Goal: Task Accomplishment & Management: Complete application form

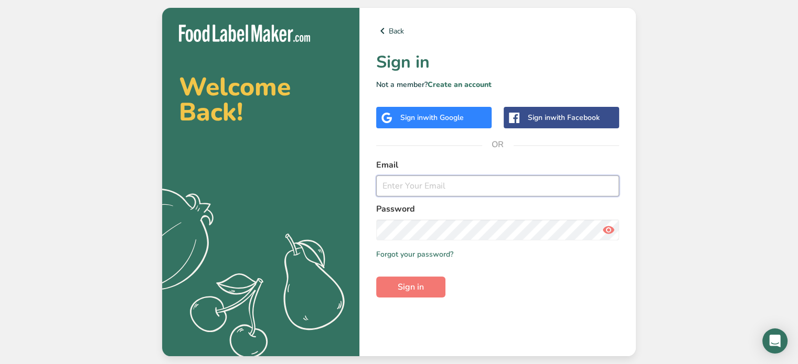
click at [459, 186] on input "email" at bounding box center [497, 186] width 243 height 21
type input "accounts@luxebakery.com.au"
click at [427, 285] on button "Sign in" at bounding box center [410, 287] width 69 height 21
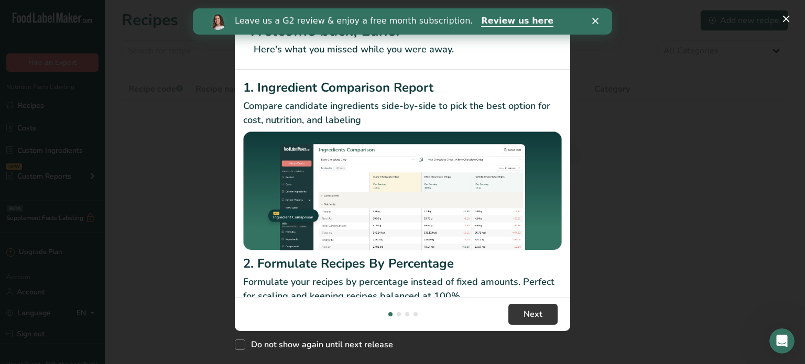
click at [717, 175] on div "New Features" at bounding box center [402, 182] width 805 height 364
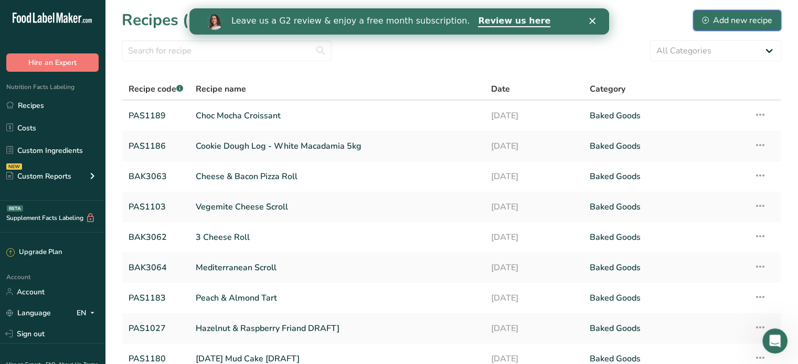
click at [735, 18] on div "Add new recipe" at bounding box center [737, 20] width 70 height 13
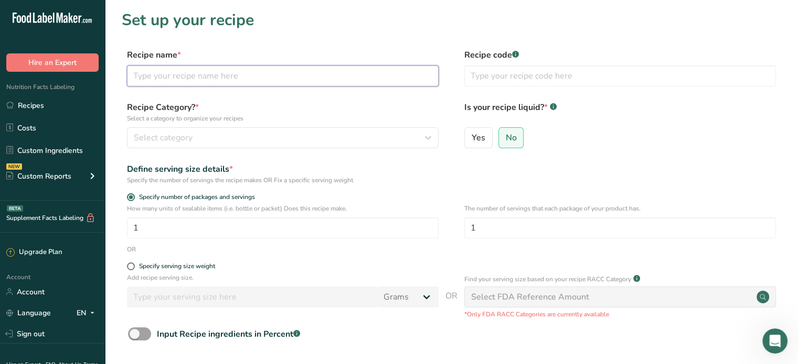
click at [267, 77] on input "text" at bounding box center [282, 76] width 311 height 21
type input "Biscoff Scroll"
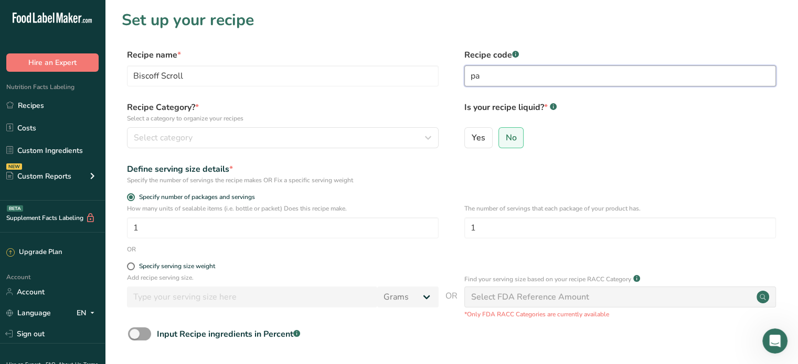
type input "p"
type input "PAS1102"
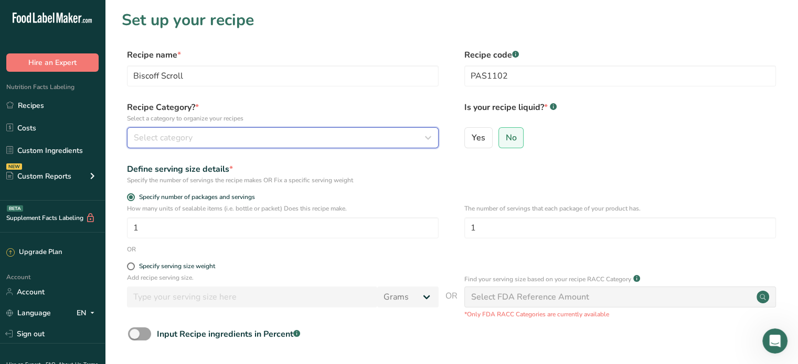
click at [197, 138] on div "Select category" at bounding box center [280, 138] width 292 height 13
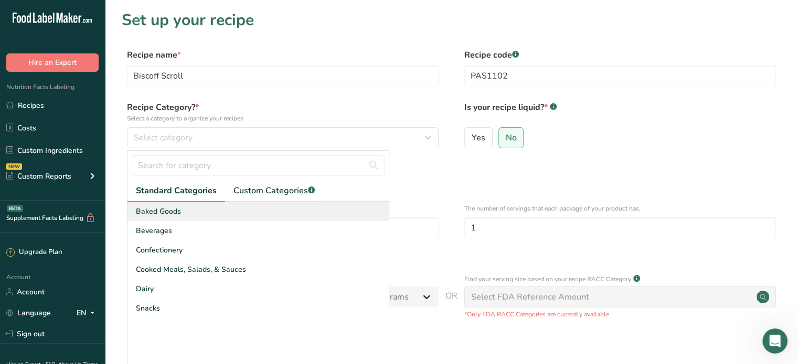
click at [178, 206] on span "Baked Goods" at bounding box center [158, 211] width 45 height 11
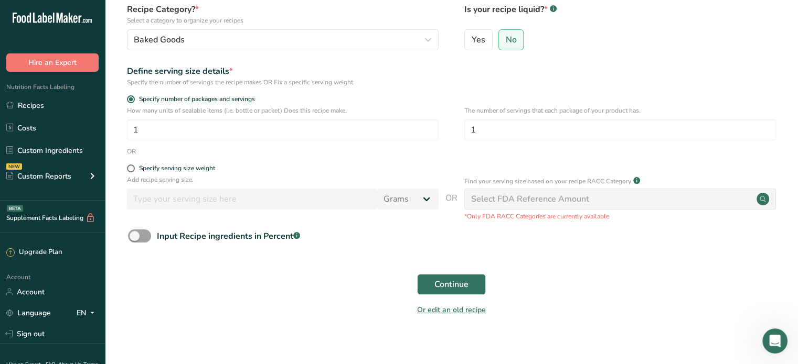
scroll to position [105, 0]
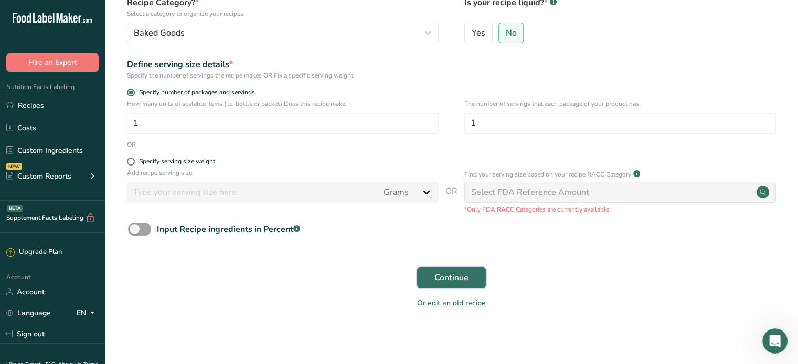
click at [466, 276] on span "Continue" at bounding box center [451, 278] width 34 height 13
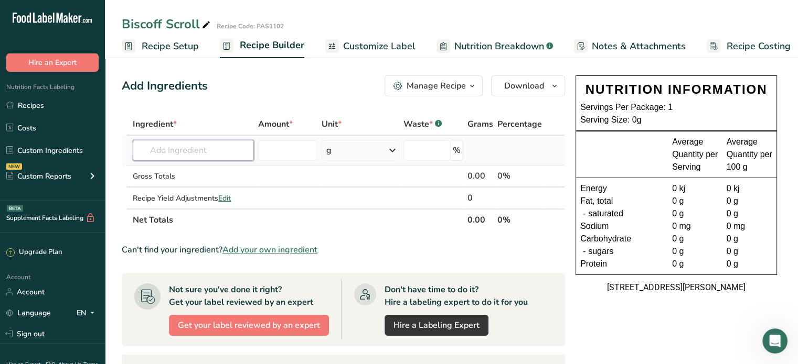
click at [150, 153] on input "text" at bounding box center [193, 150] width 121 height 21
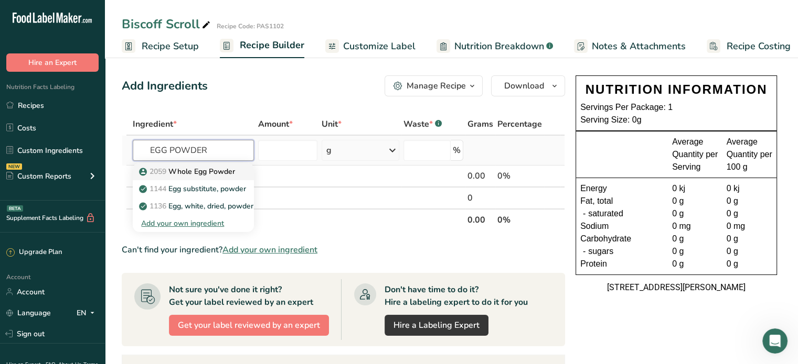
type input "EGG POWDER"
click at [219, 170] on p "2059 Whole Egg Powder" at bounding box center [188, 171] width 94 height 11
type input "Whole Egg Powder"
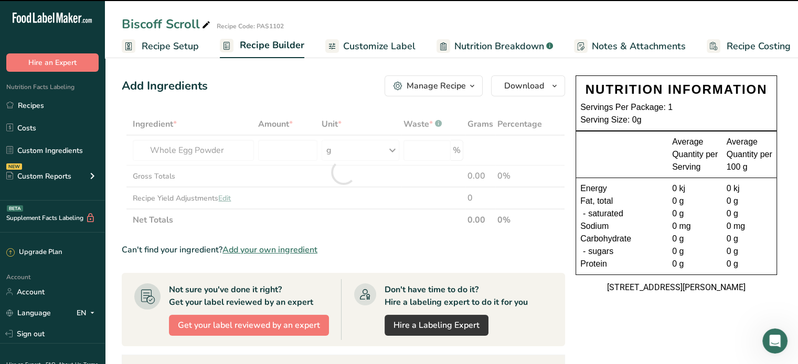
type input "0"
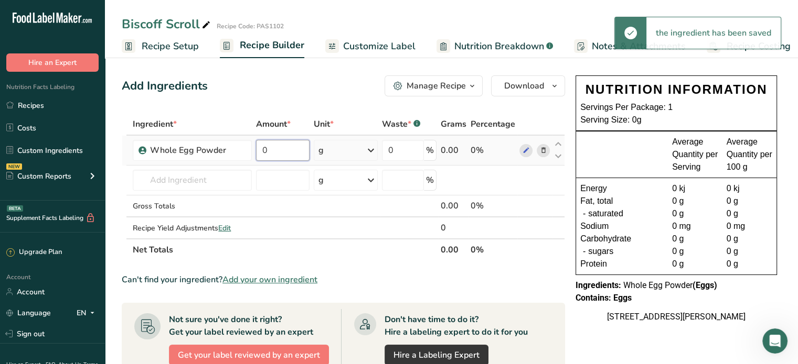
click at [260, 157] on input "0" at bounding box center [282, 150] width 53 height 21
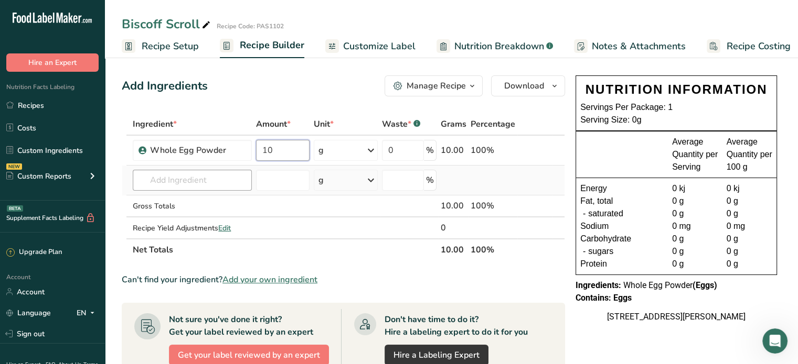
type input "10"
click at [181, 179] on div "Ingredient * Amount * Unit * Waste * .a-a{fill:#347362;}.b-a{fill:#fff;} Grams …" at bounding box center [343, 187] width 443 height 148
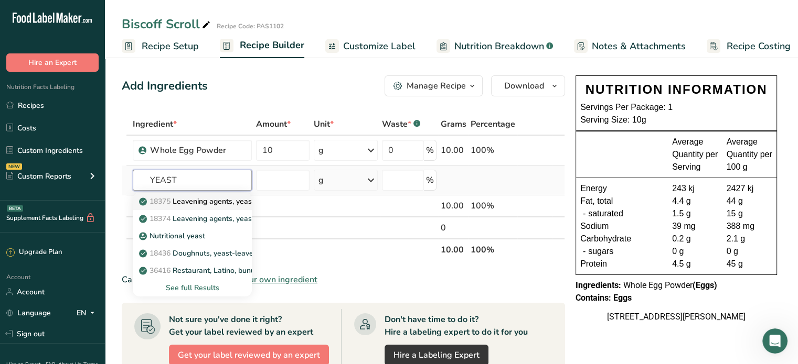
type input "YEAST"
click at [214, 202] on p "18375 Leavening agents, yeast, baker's, active dry" at bounding box center [229, 201] width 177 height 11
type input "Leavening agents, yeast, baker's, active dry"
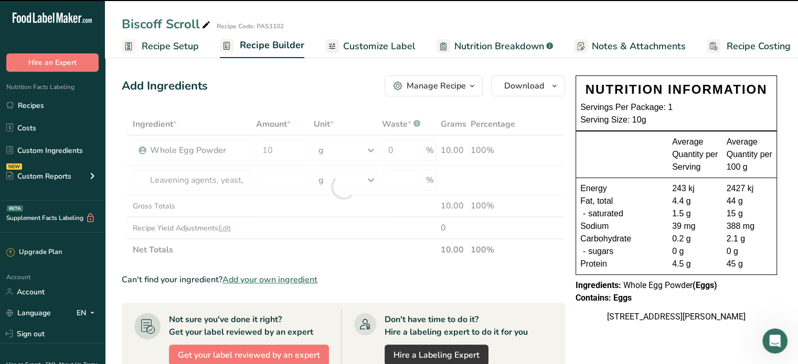
type input "0"
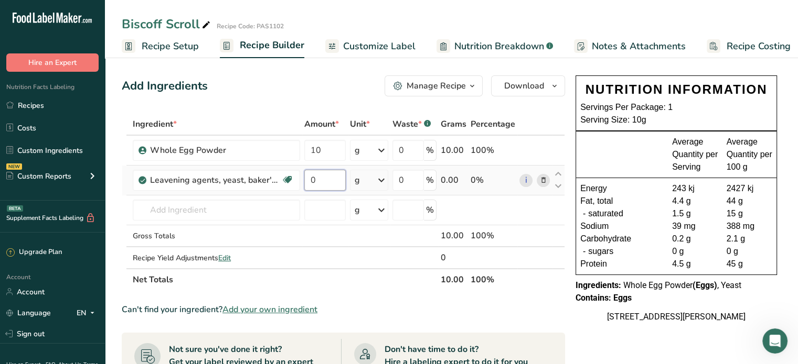
click at [308, 178] on input "0" at bounding box center [324, 180] width 41 height 21
type input "10"
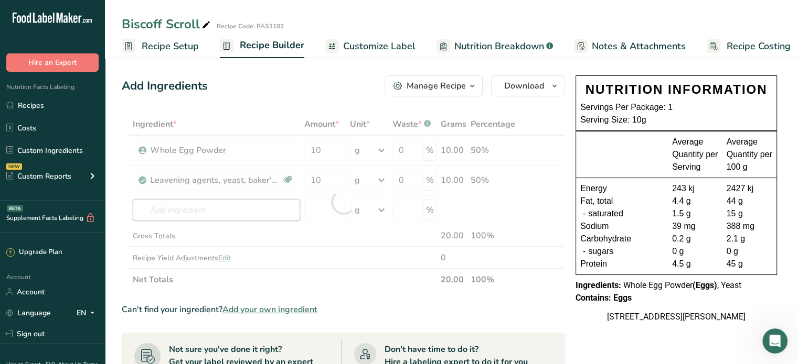
click at [176, 211] on div "Ingredient * Amount * Unit * Waste * .a-a{fill:#347362;}.b-a{fill:#fff;} Grams …" at bounding box center [343, 202] width 443 height 178
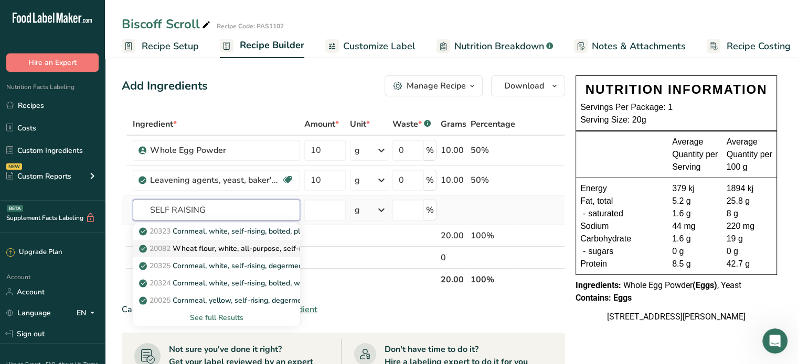
type input "SELF RAISING"
click at [205, 246] on p "20082 Wheat flour, white, all-purpose, self-rising, enriched" at bounding box center [245, 248] width 208 height 11
type input "Wheat flour, white, all-purpose, self-rising, enriched"
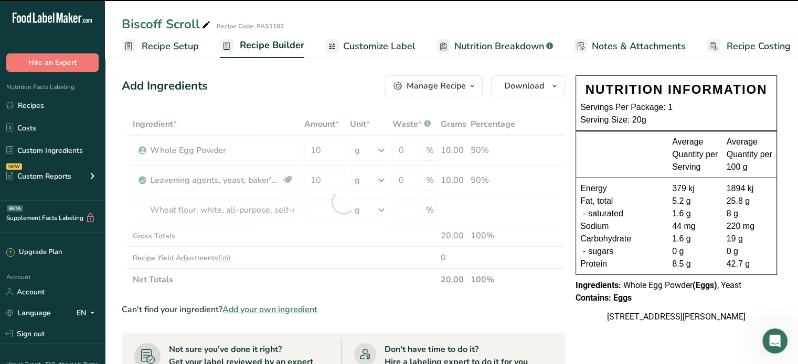
type input "0"
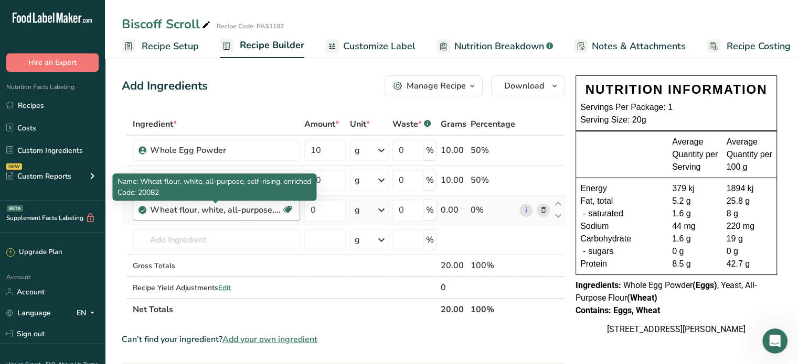
click at [213, 209] on div "Wheat flour, white, all-purpose, self-rising, enriched" at bounding box center [215, 210] width 131 height 13
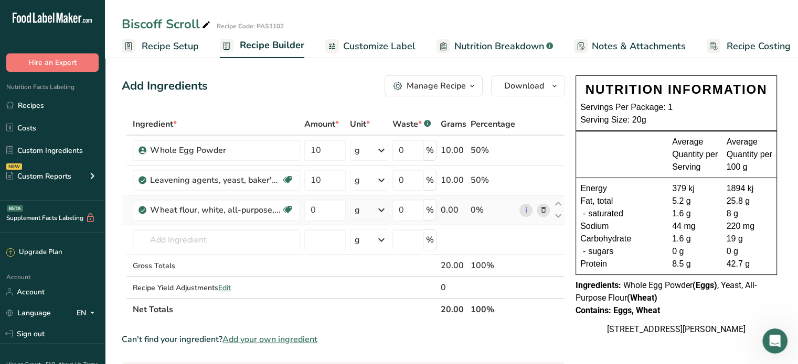
click at [547, 207] on span at bounding box center [542, 210] width 13 height 13
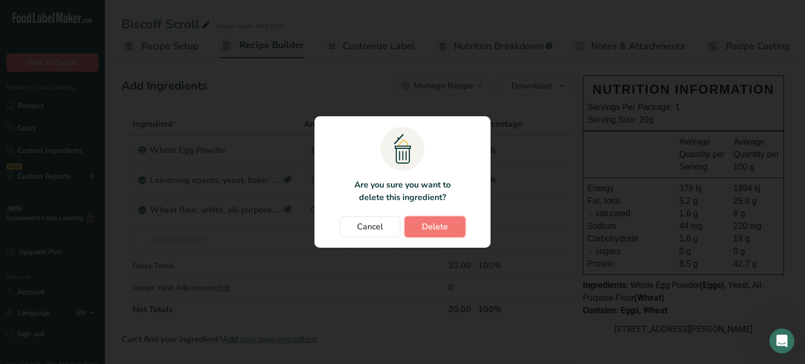
click at [440, 222] on span "Delete" at bounding box center [435, 227] width 26 height 13
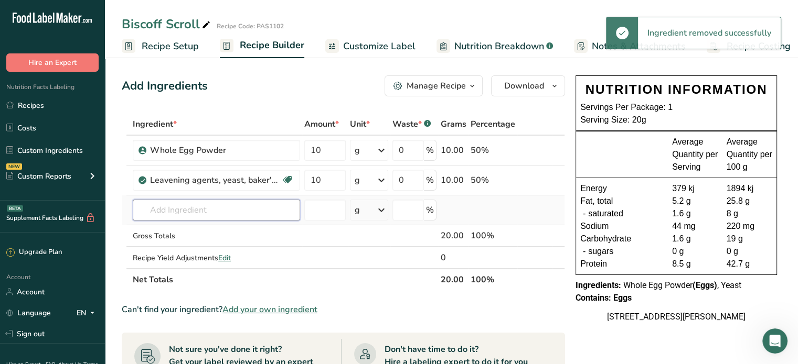
click at [215, 218] on input "text" at bounding box center [216, 210] width 167 height 21
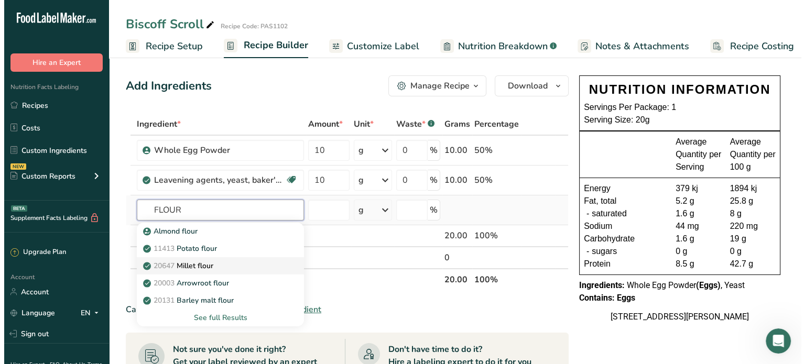
scroll to position [52, 0]
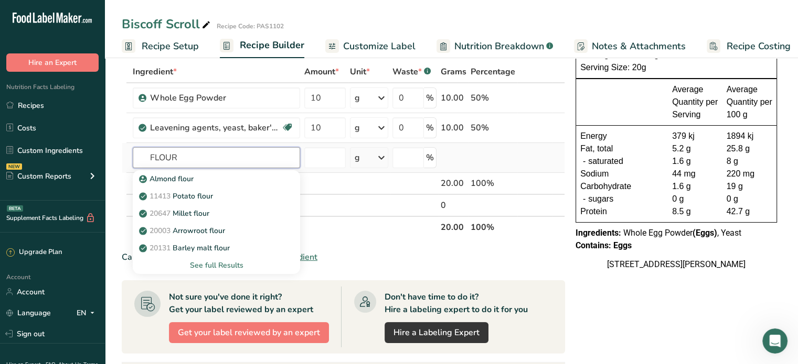
type input "FLOUR"
click at [209, 262] on div "See full Results" at bounding box center [216, 265] width 150 height 11
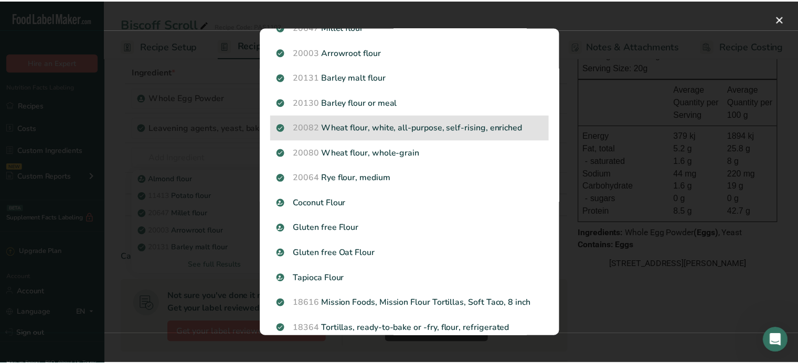
scroll to position [105, 0]
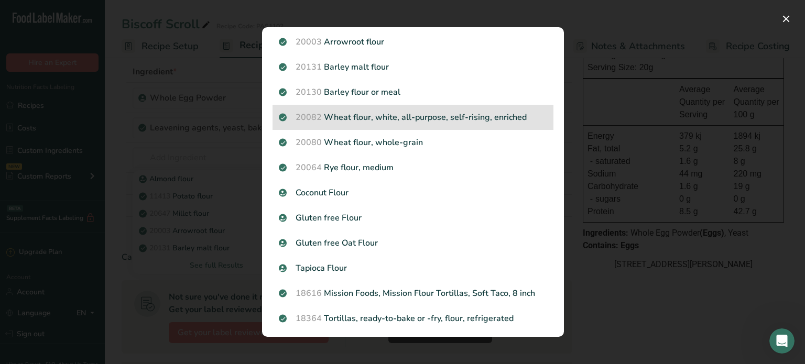
click at [485, 123] on p "20082 Wheat flour, white, all-purpose, self-rising, enriched" at bounding box center [413, 117] width 268 height 13
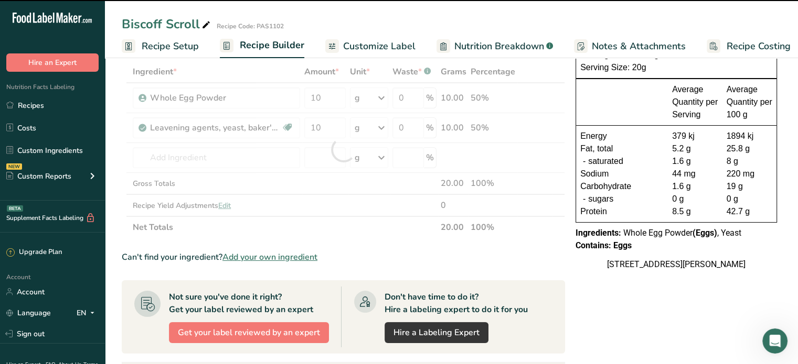
type input "0"
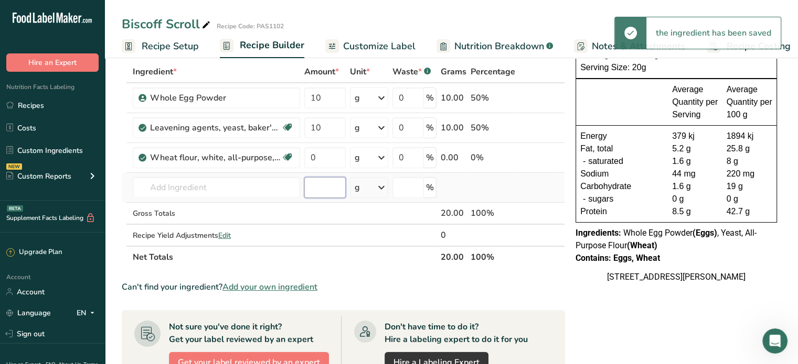
click at [320, 187] on input "number" at bounding box center [324, 187] width 41 height 21
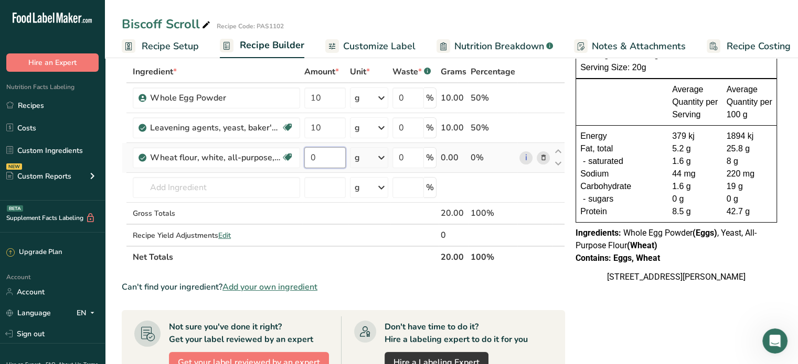
click at [309, 162] on input "0" at bounding box center [324, 157] width 41 height 21
type input "10"
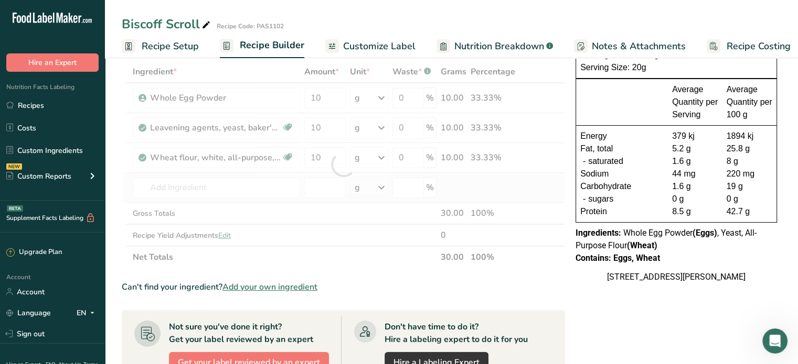
click at [238, 174] on div "Ingredient * Amount * Unit * Waste * .a-a{fill:#347362;}.b-a{fill:#fff;} Grams …" at bounding box center [343, 165] width 443 height 208
click at [216, 190] on div at bounding box center [343, 165] width 443 height 208
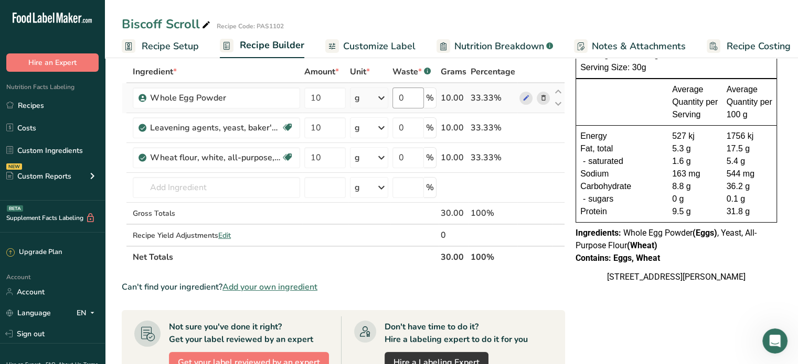
scroll to position [0, 0]
